Goal: Task Accomplishment & Management: Use online tool/utility

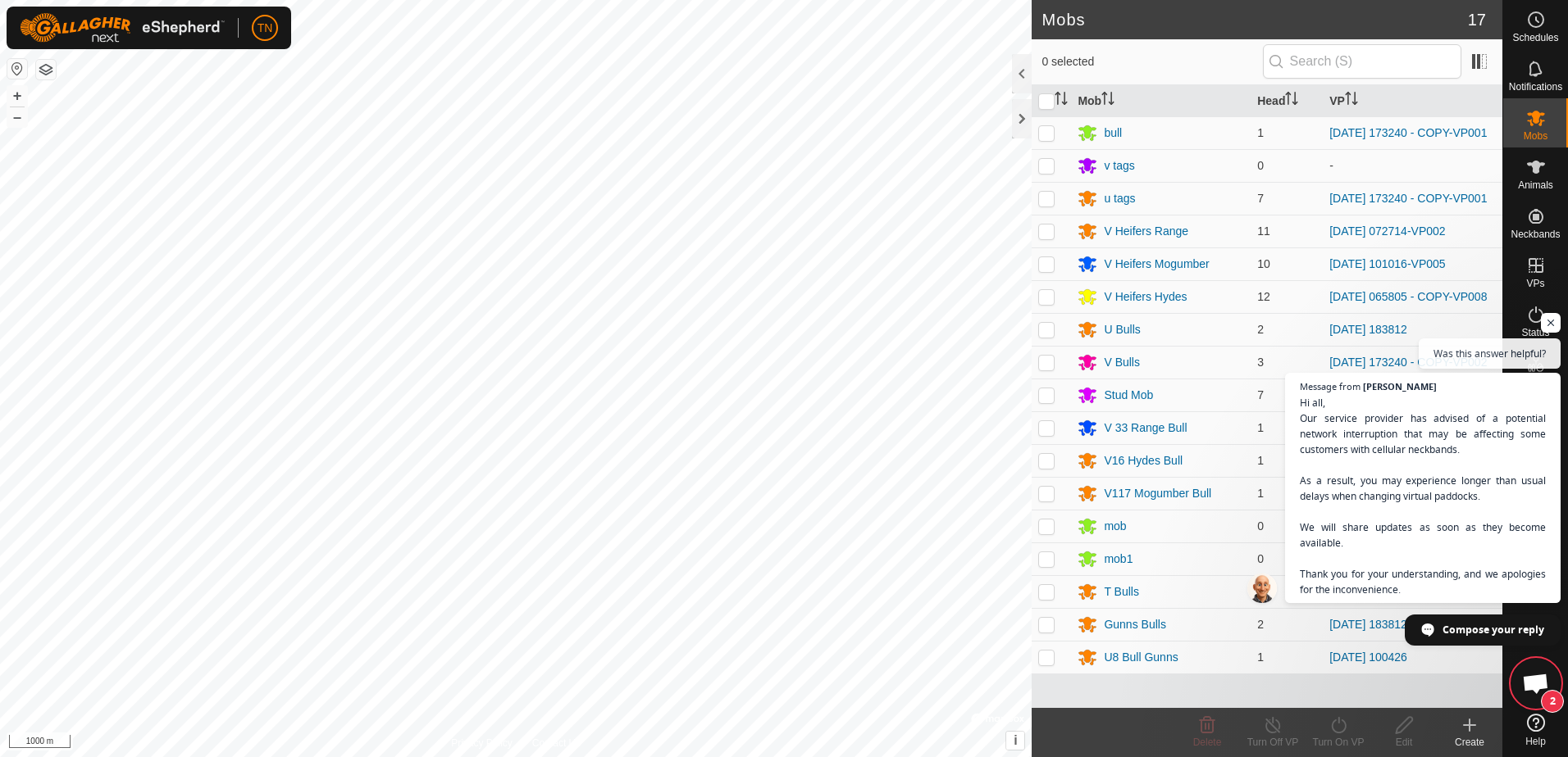
scroll to position [709, 0]
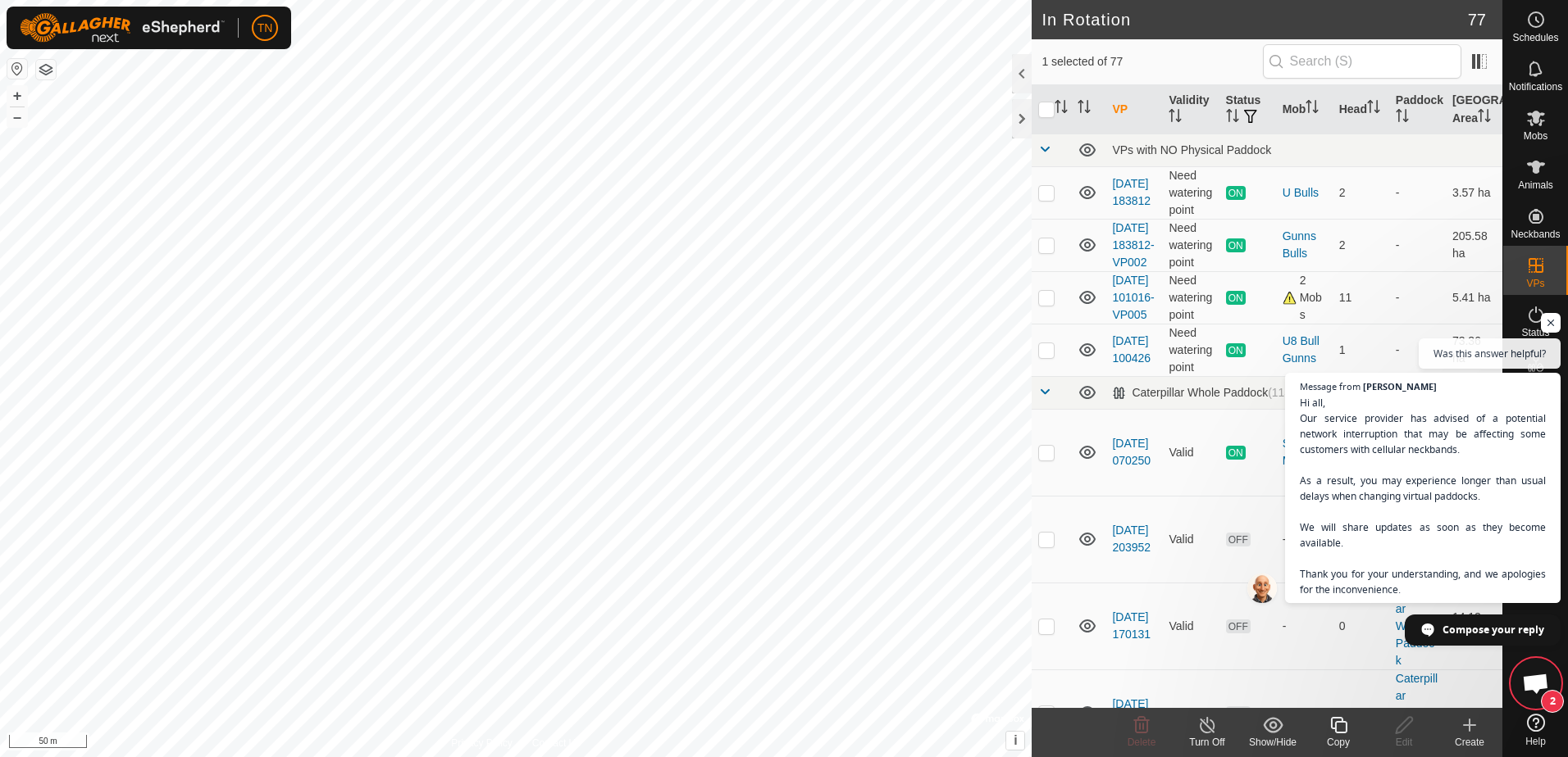
click at [1342, 734] on icon at bounding box center [1338, 726] width 17 height 17
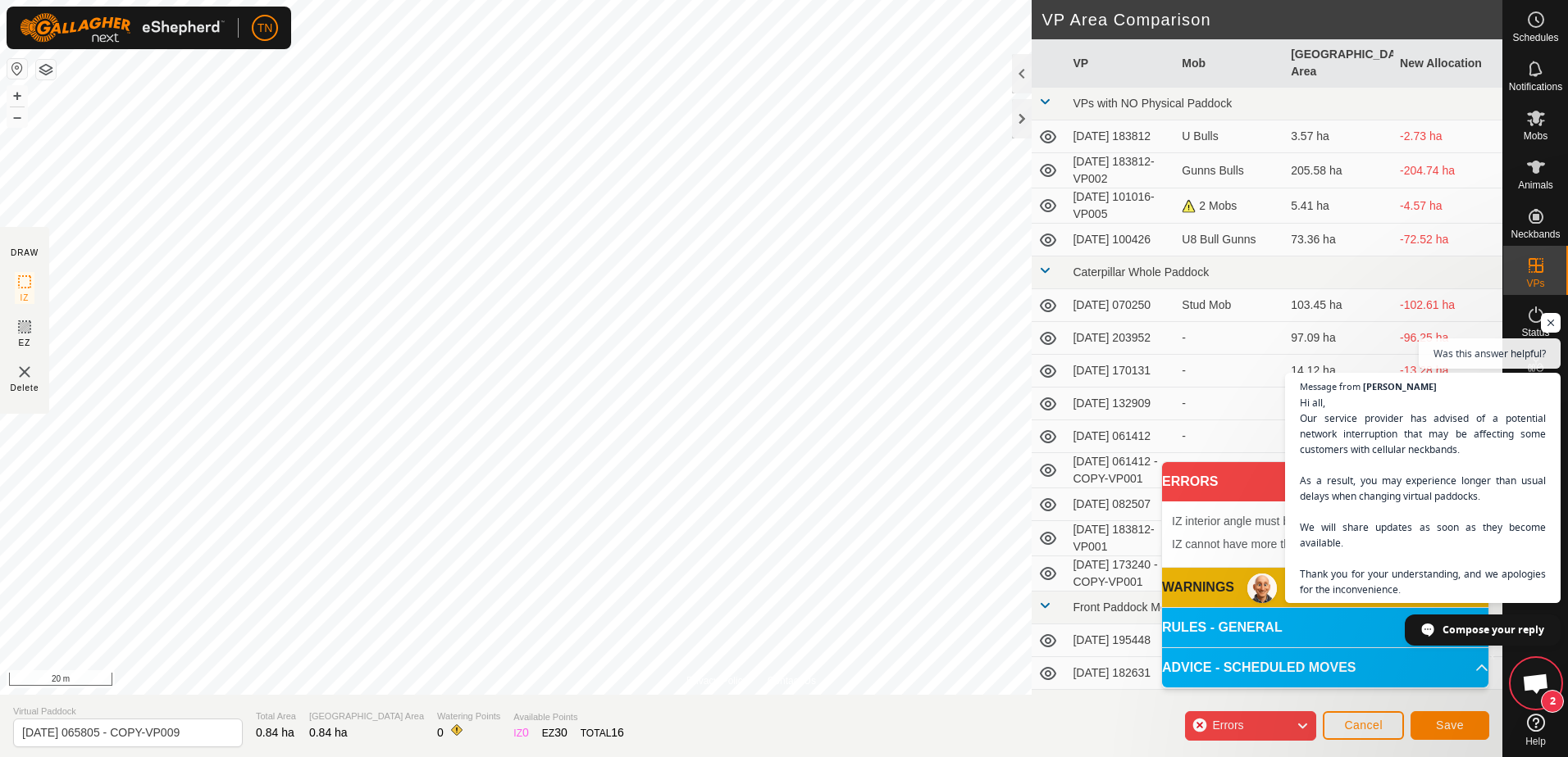
click at [1550, 323] on span "Open chat" at bounding box center [1551, 323] width 20 height 20
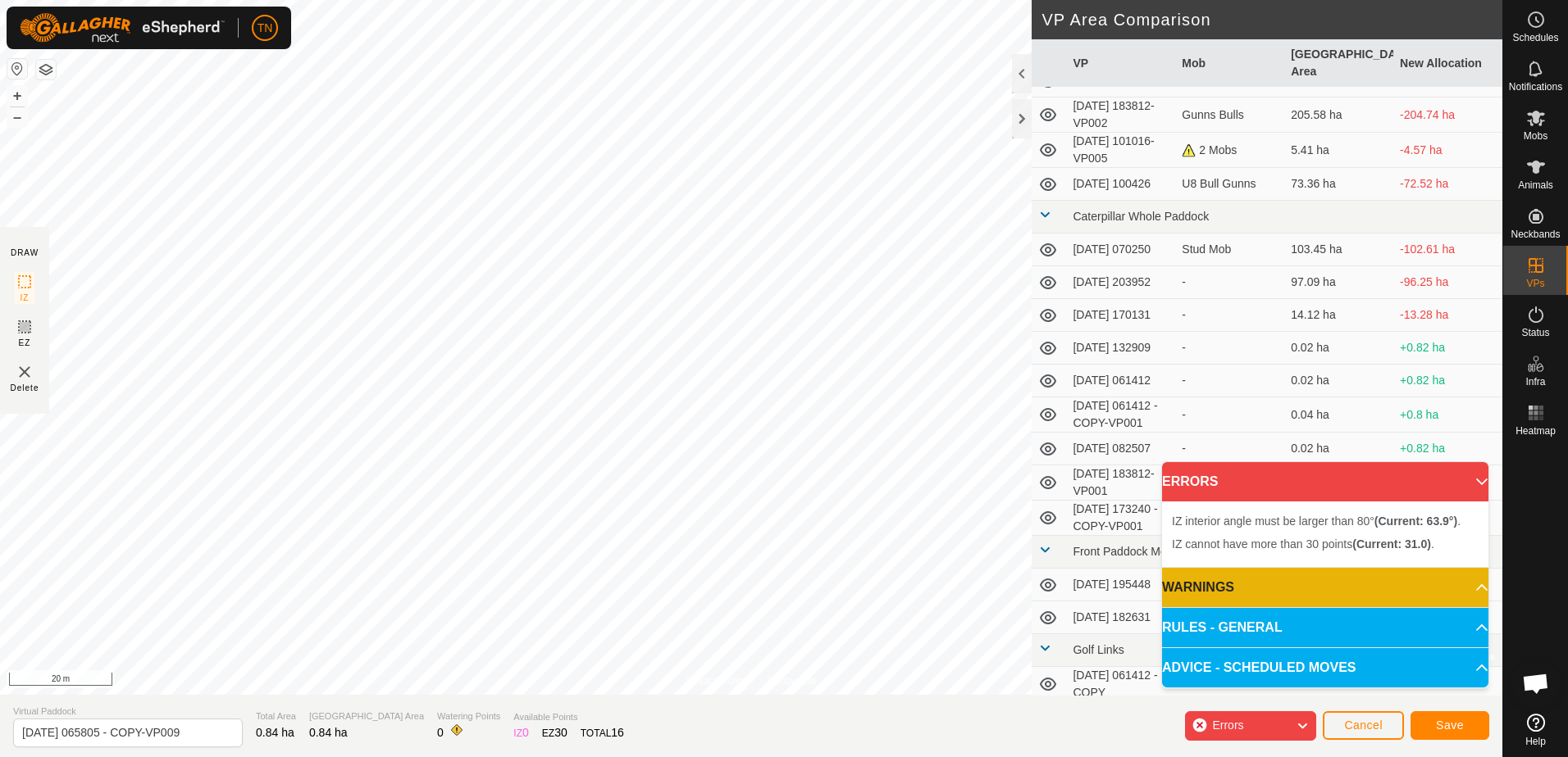
scroll to position [164, 0]
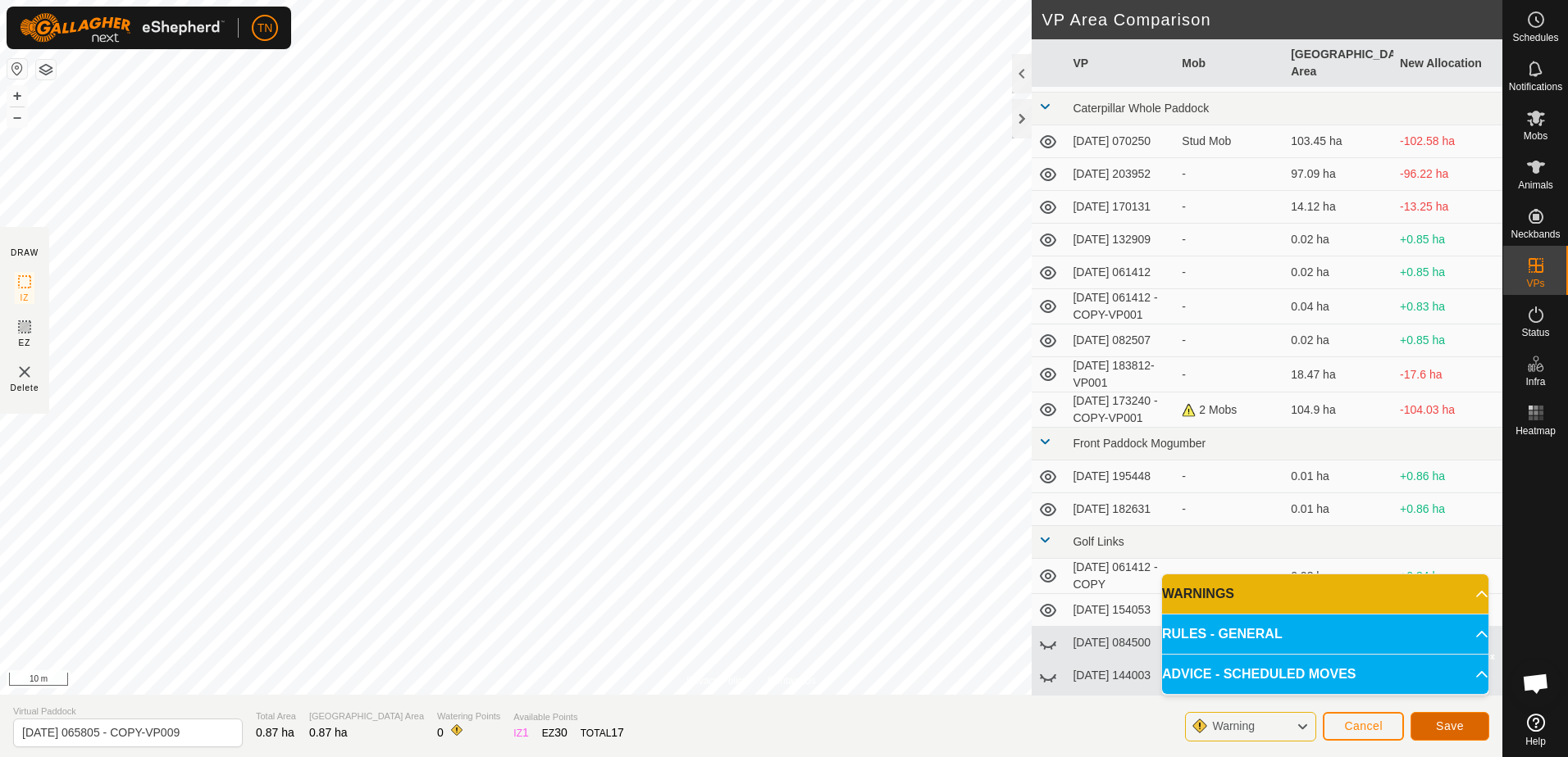
click at [1454, 728] on span "Save" at bounding box center [1450, 726] width 28 height 13
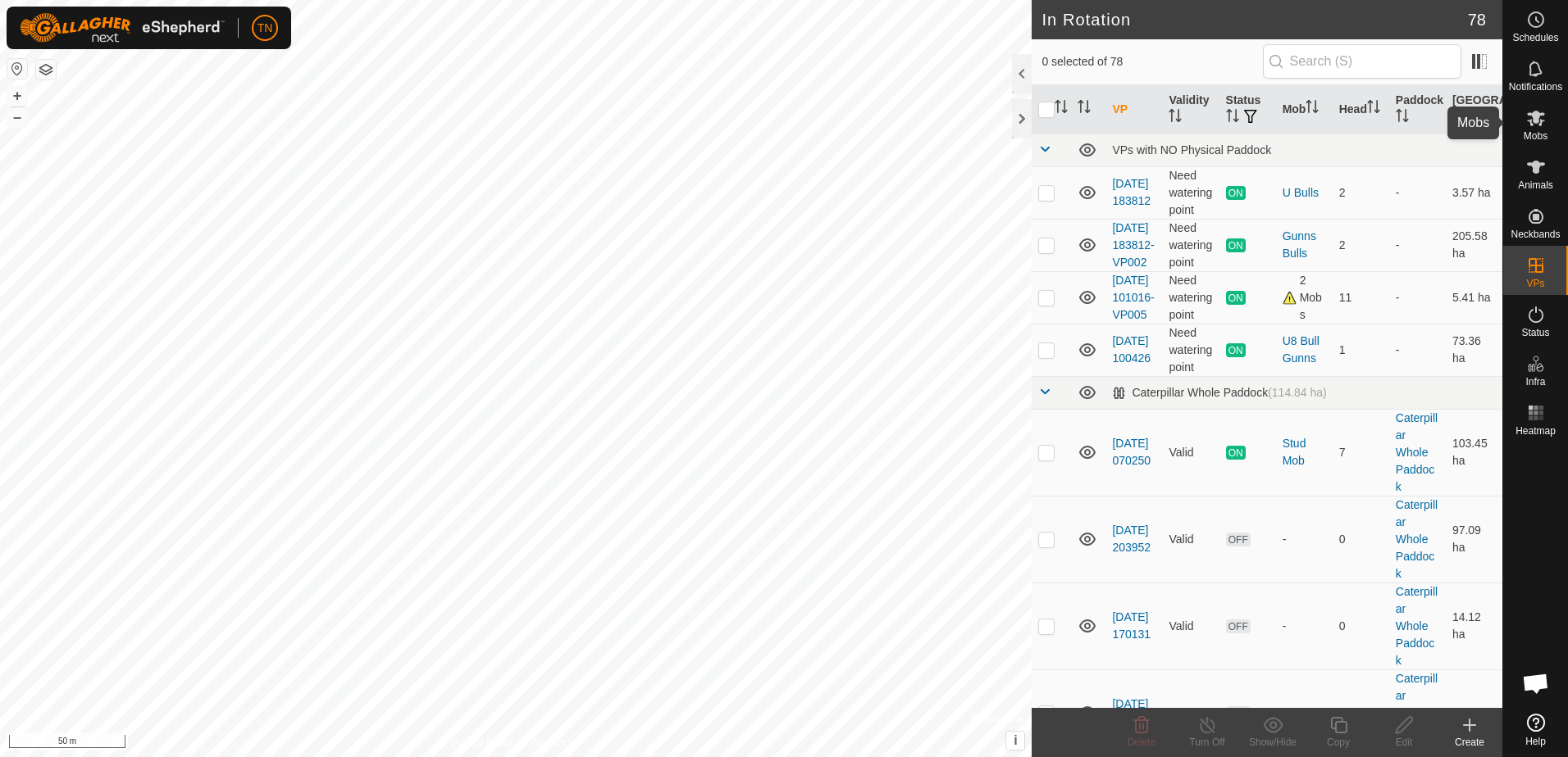
click at [1527, 123] on icon at bounding box center [1537, 118] width 20 height 20
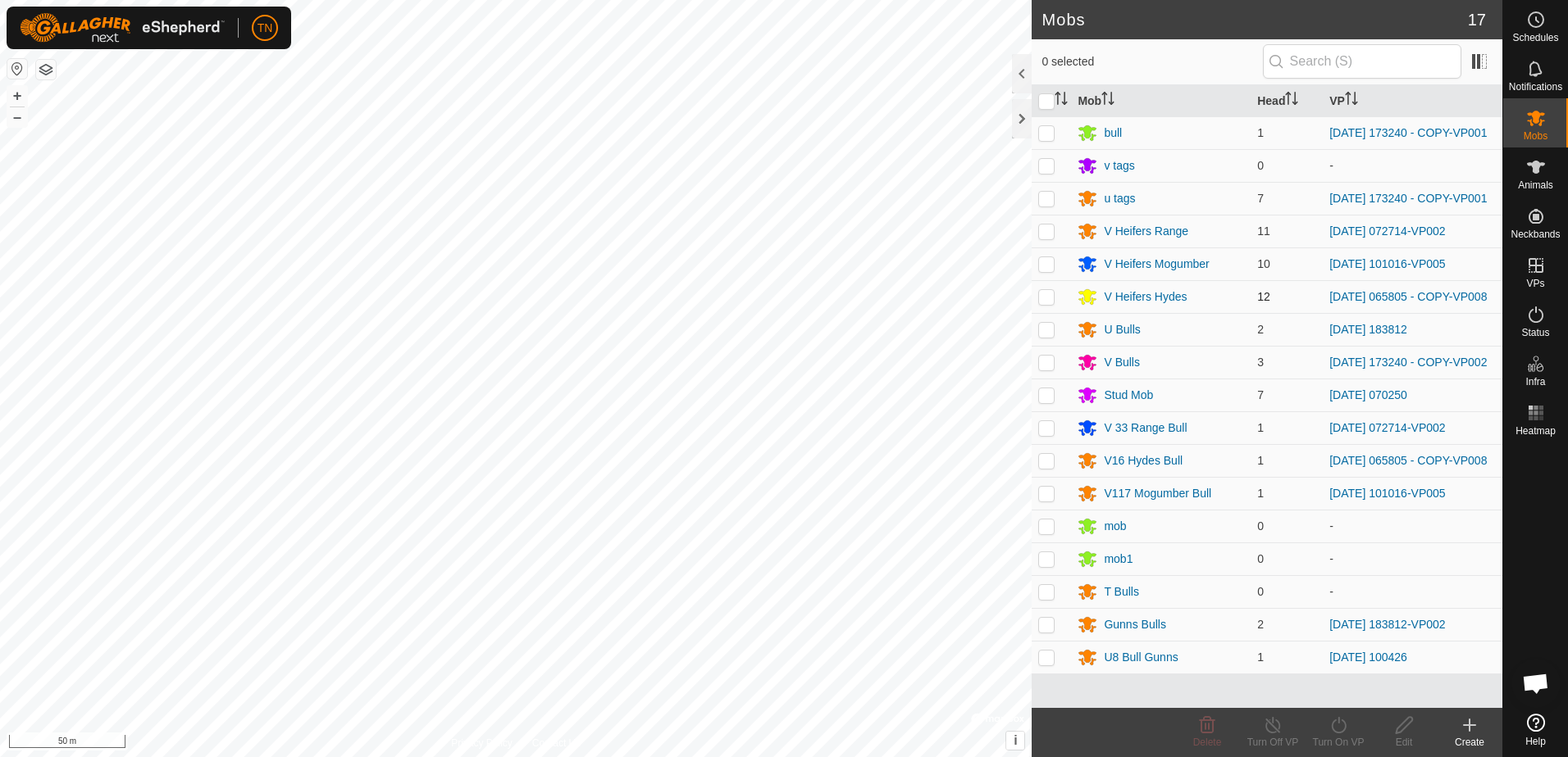
click at [1051, 301] on p-checkbox at bounding box center [1047, 297] width 17 height 13
checkbox input "true"
click at [1043, 467] on p-checkbox at bounding box center [1047, 460] width 17 height 13
checkbox input "true"
click at [1344, 731] on icon at bounding box center [1338, 726] width 15 height 17
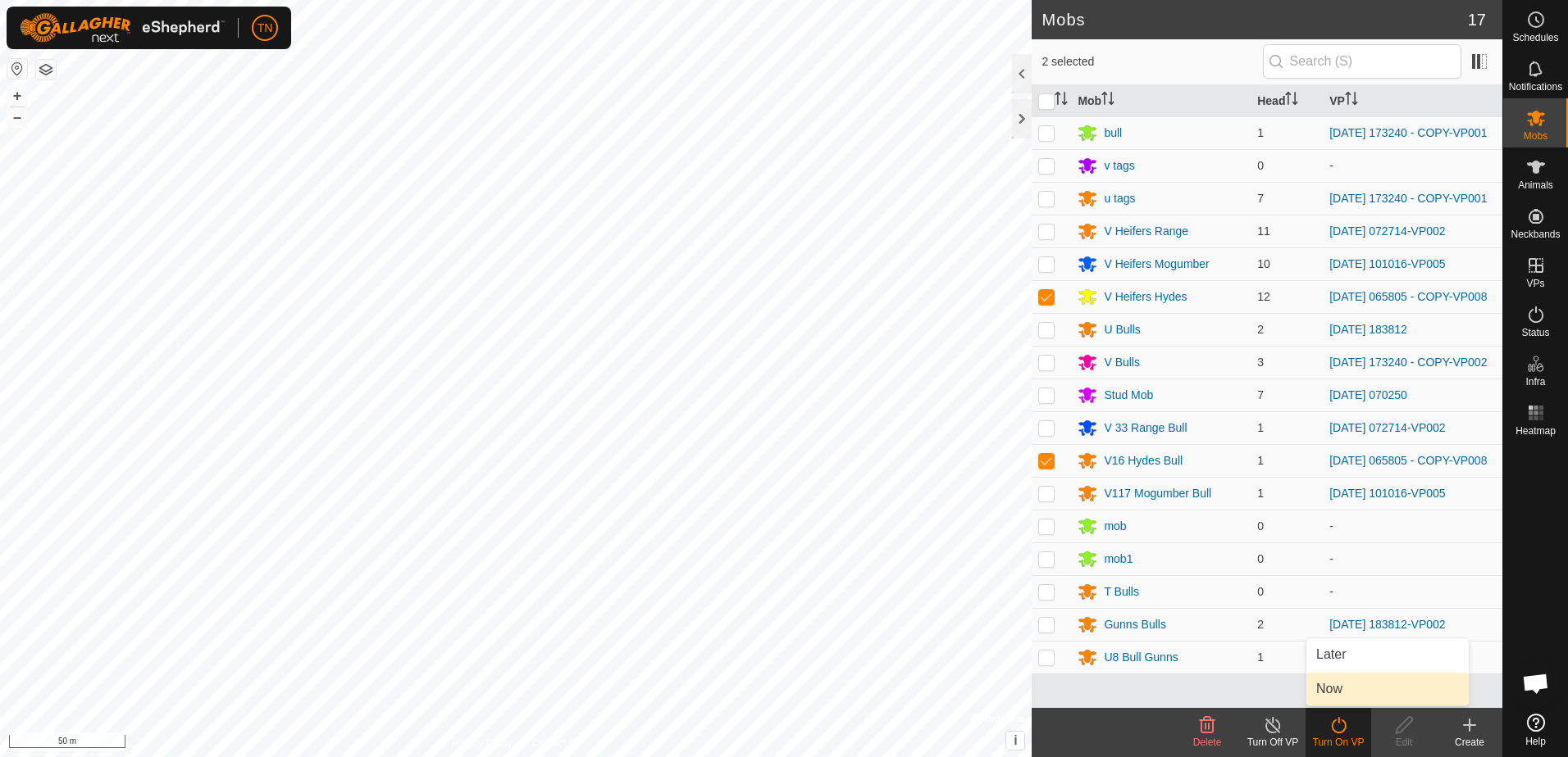
click at [1345, 694] on link "Now" at bounding box center [1387, 689] width 162 height 33
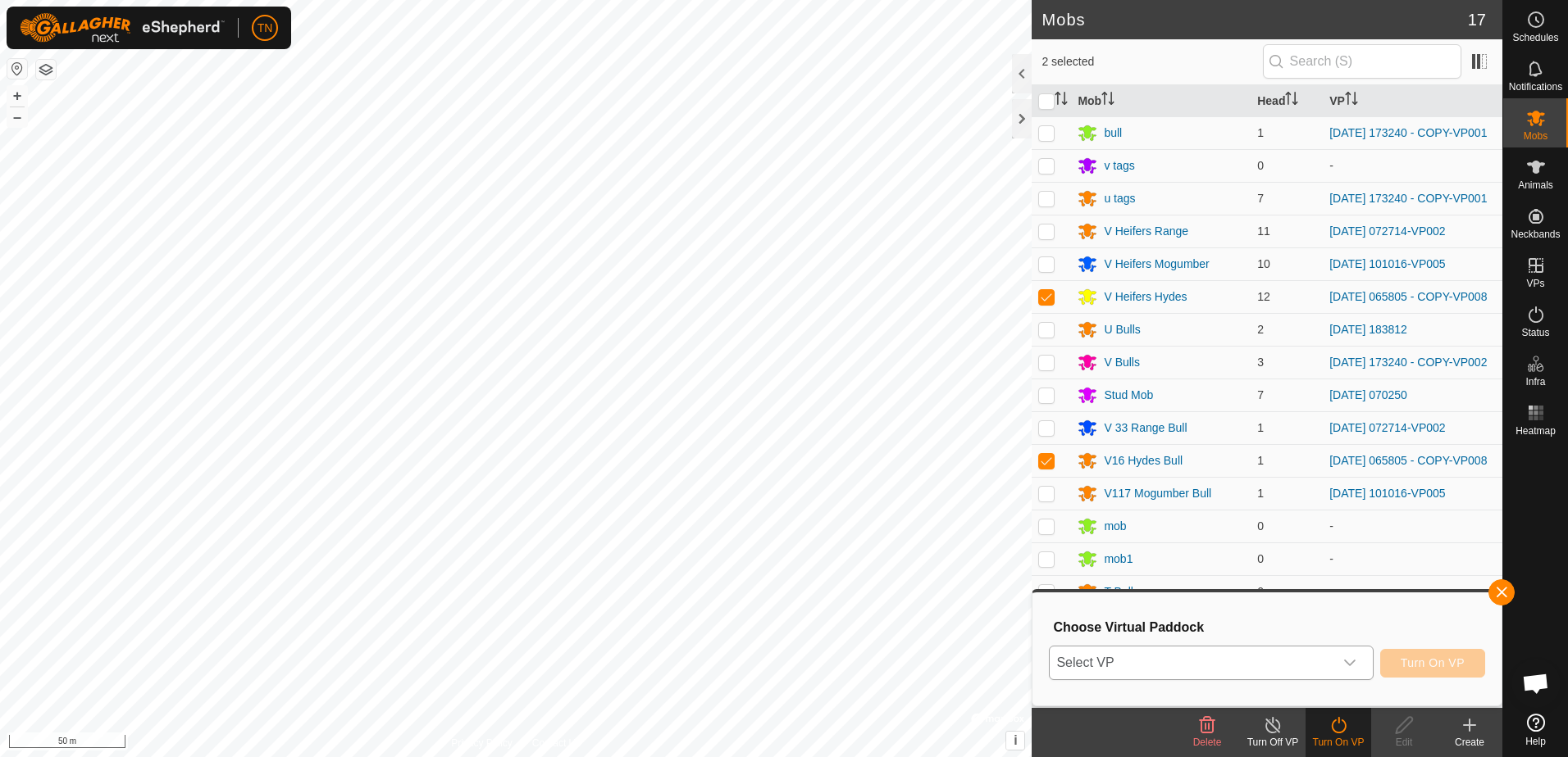
click at [1168, 661] on span "Select VP" at bounding box center [1191, 663] width 283 height 33
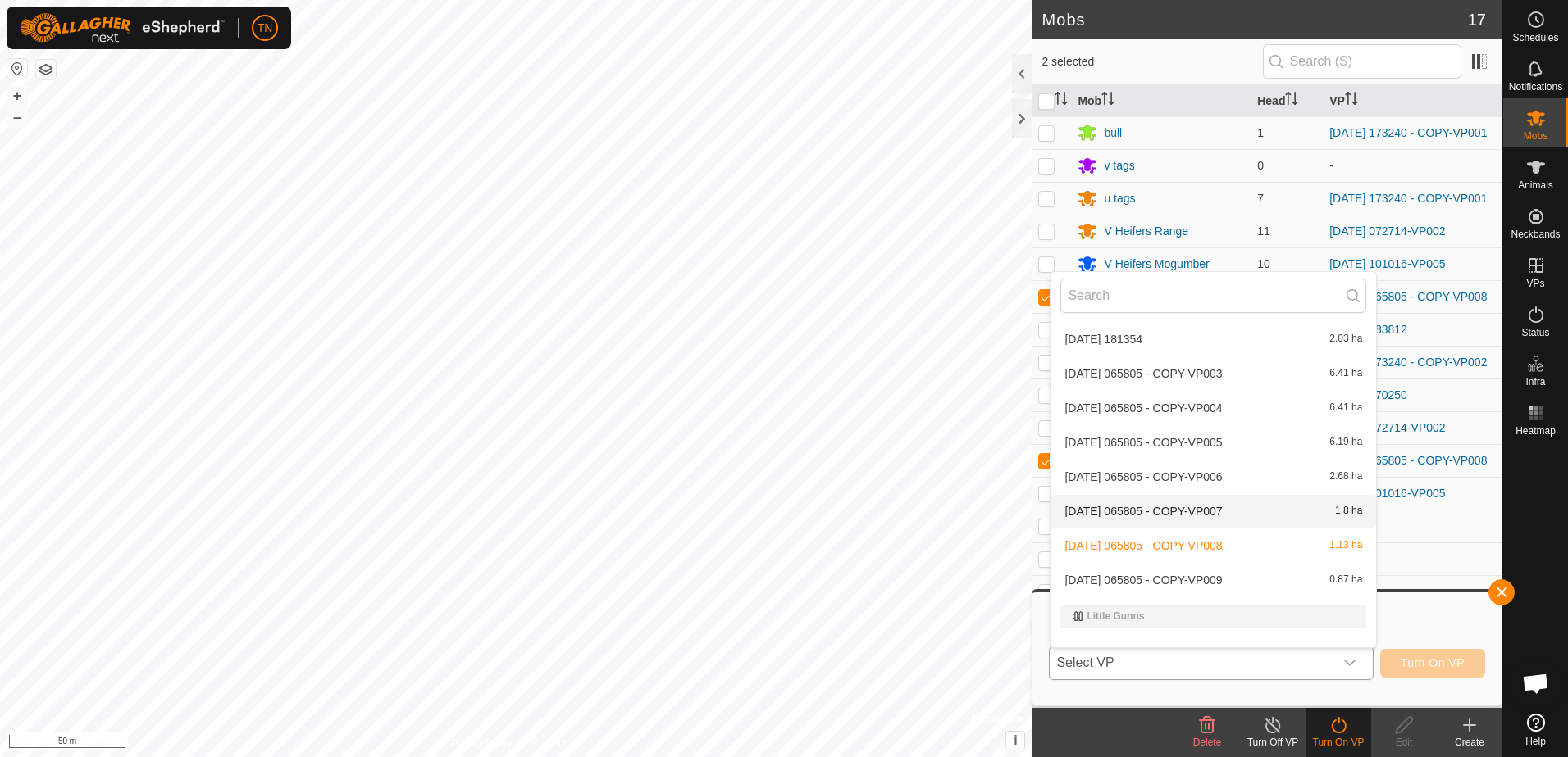
scroll to position [1743, 0]
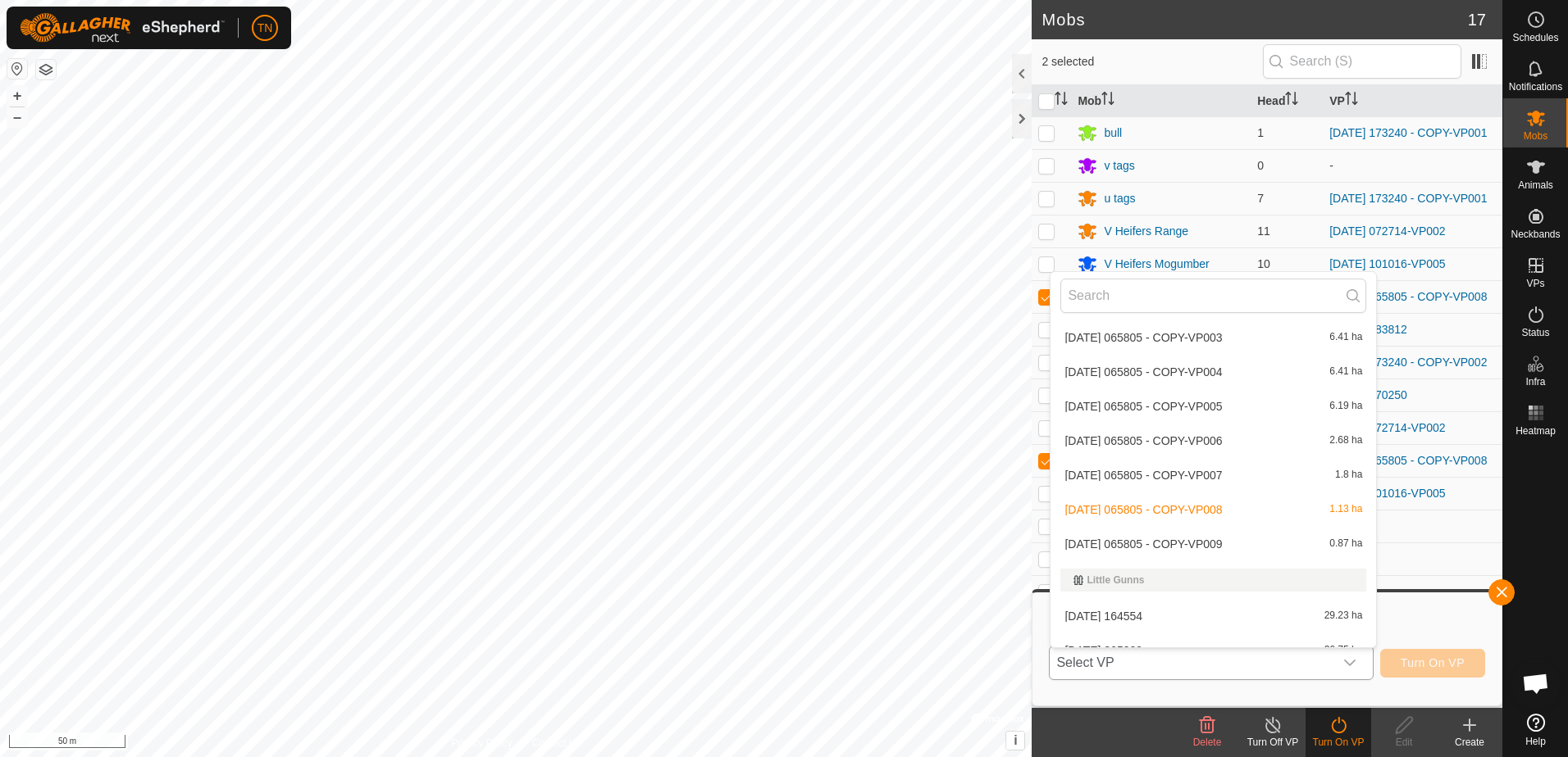
click at [1190, 548] on li "[DATE] 065805 - COPY-VP009 0.87 ha" at bounding box center [1213, 544] width 326 height 33
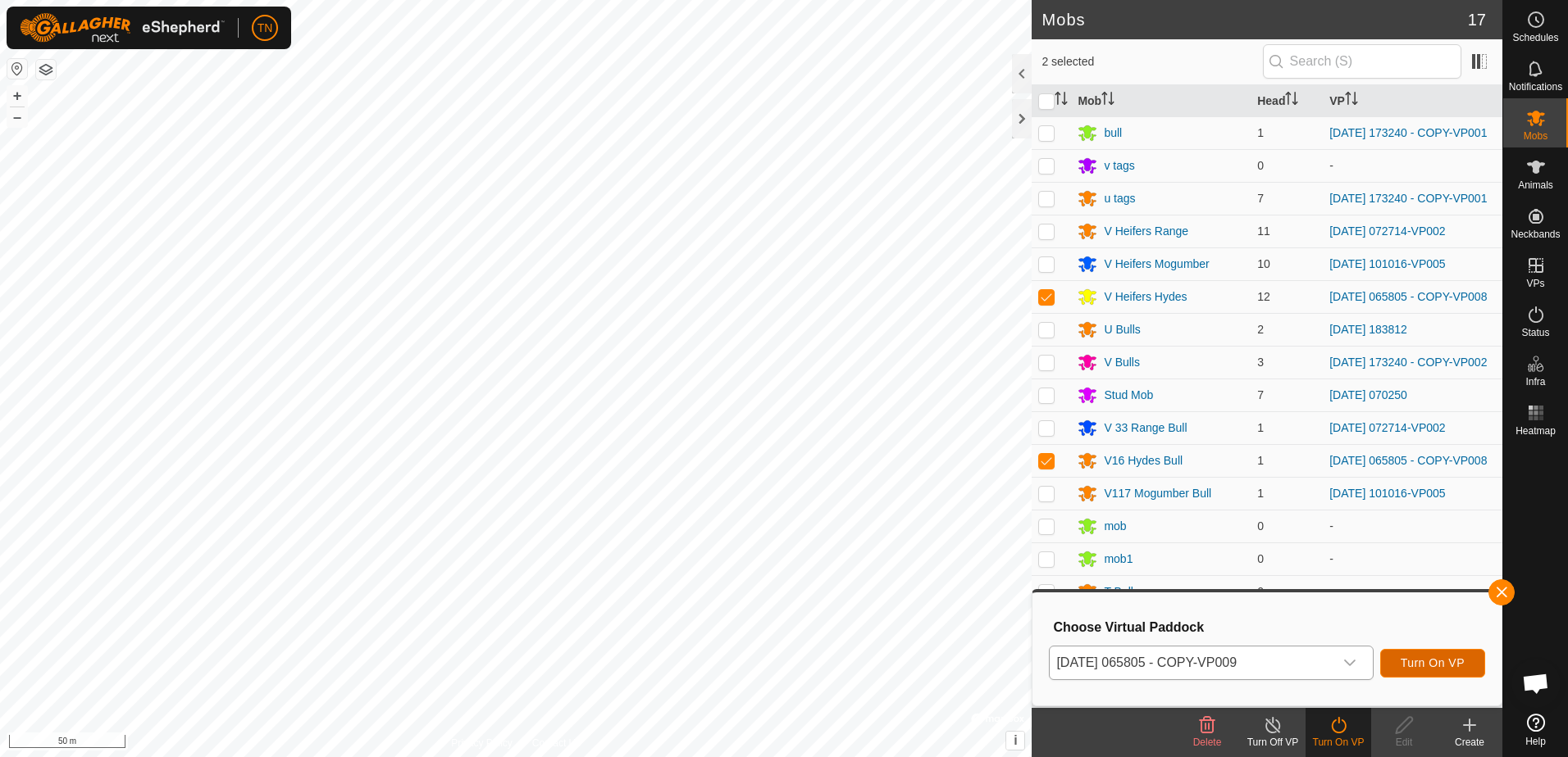
click at [1416, 661] on span "Turn On VP" at bounding box center [1432, 663] width 64 height 13
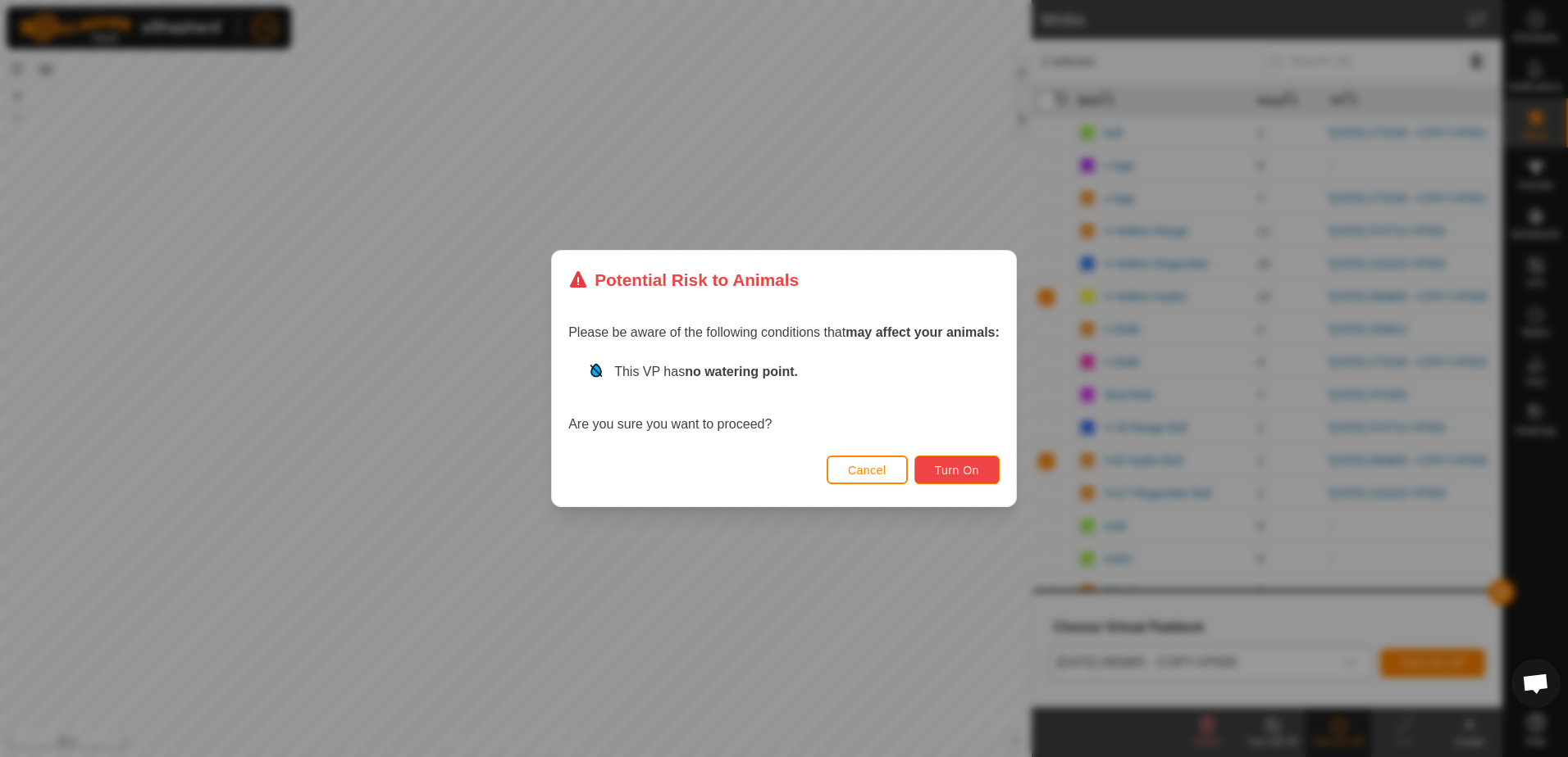
click at [954, 464] on span "Turn On" at bounding box center [956, 470] width 44 height 13
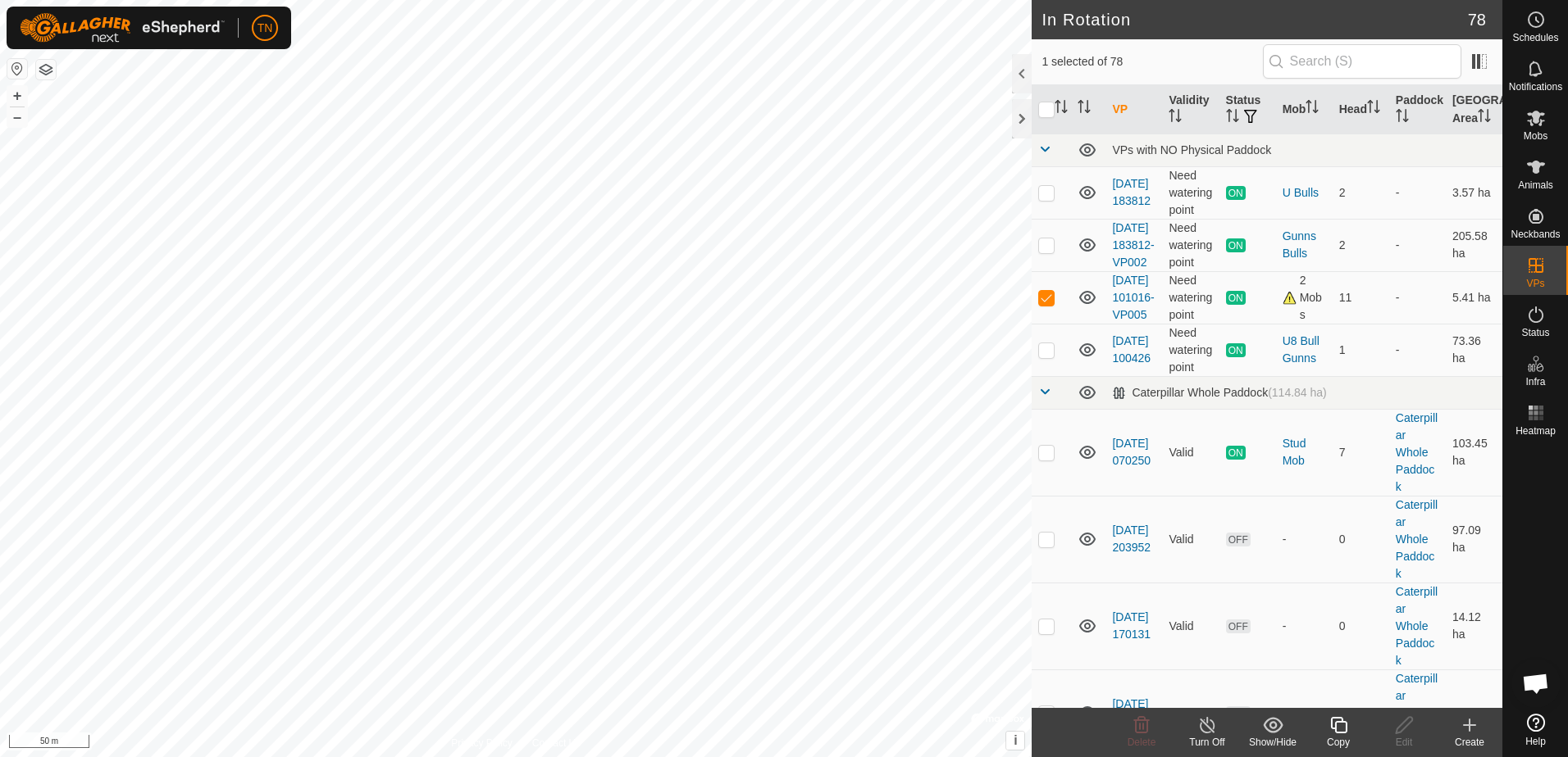
click at [1340, 721] on icon at bounding box center [1338, 726] width 21 height 20
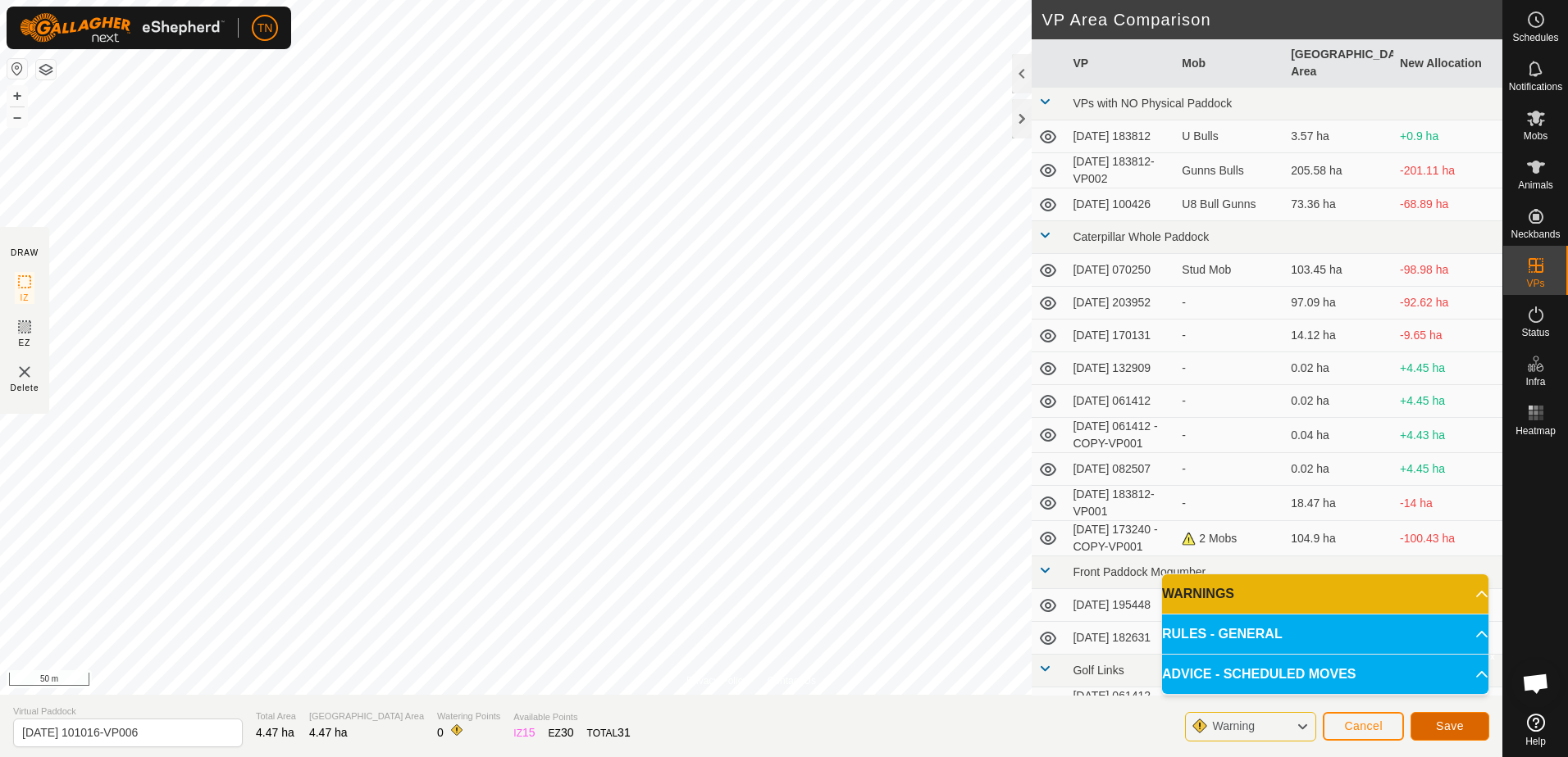
click at [1451, 730] on span "Save" at bounding box center [1450, 726] width 28 height 13
